Goal: Book appointment/travel/reservation

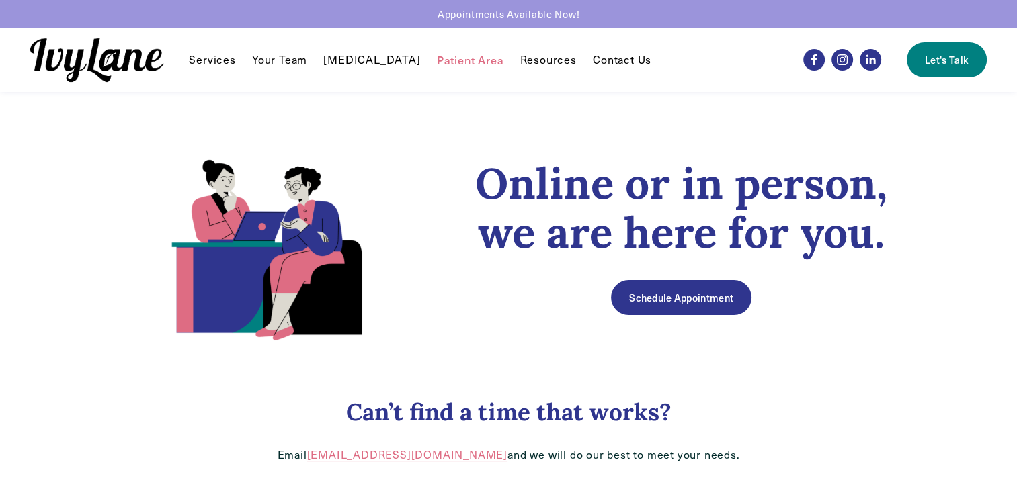
click at [288, 63] on link "Your Team" at bounding box center [279, 60] width 55 height 16
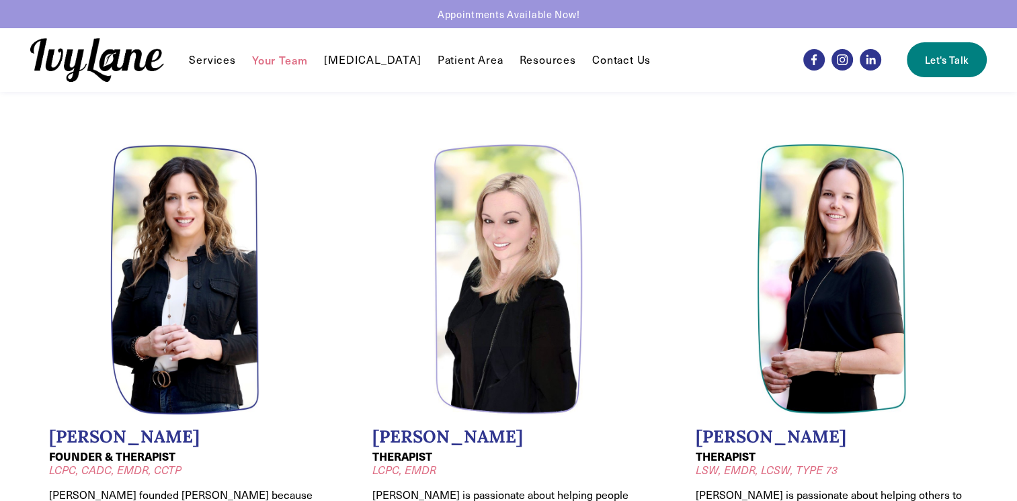
click at [620, 286] on li "Jessica Wilkiel THERAPIST LCPC, EMDR Jessica is passionate about helping people…" at bounding box center [508, 384] width 310 height 517
click at [941, 62] on link "Let's Talk" at bounding box center [945, 59] width 79 height 35
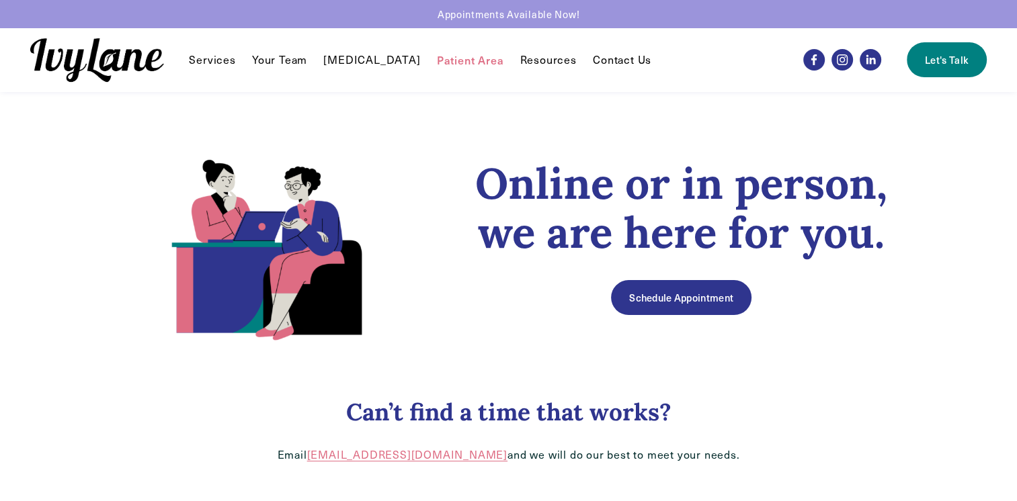
click at [708, 297] on link "Schedule Appointment" at bounding box center [681, 297] width 140 height 35
